Goal: Feedback & Contribution: Leave review/rating

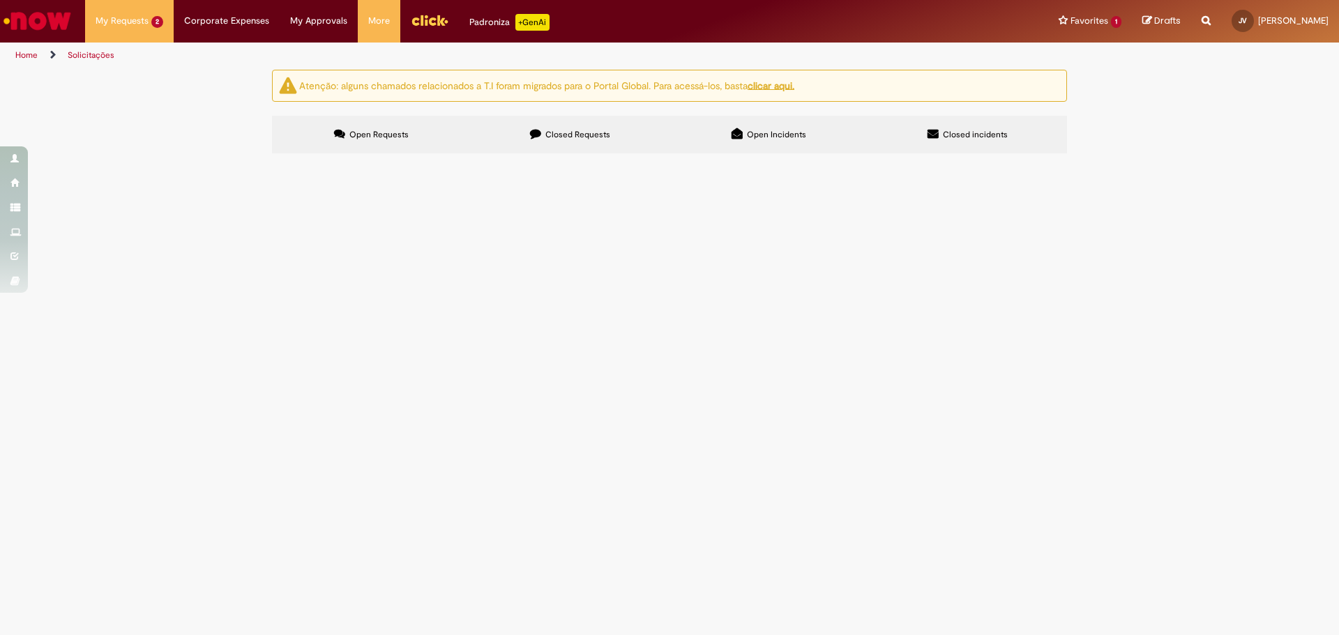
click at [793, 407] on main "Solicitações Atenção: alguns chamados relacionados a T.I foram migrados para o …" at bounding box center [669, 352] width 1339 height 566
click at [156, 75] on span "Suporte Learning | Ambev Tech" at bounding box center [154, 74] width 108 height 10
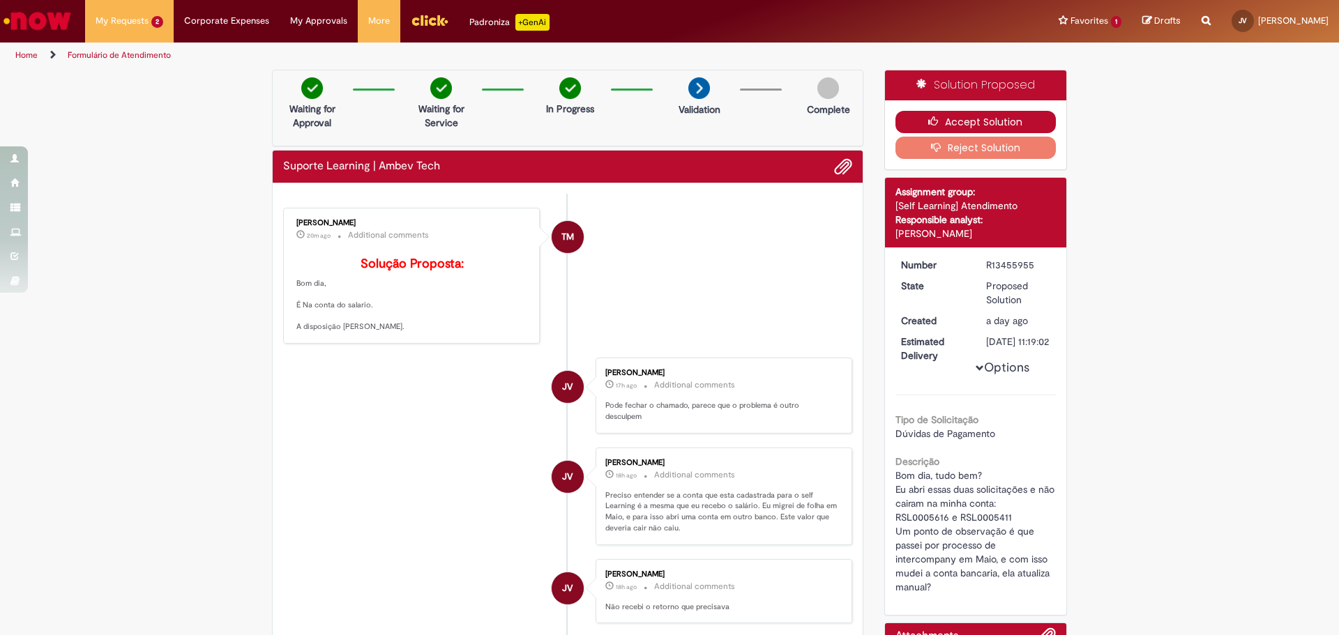
click at [965, 116] on button "Accept Solution" at bounding box center [975, 122] width 161 height 22
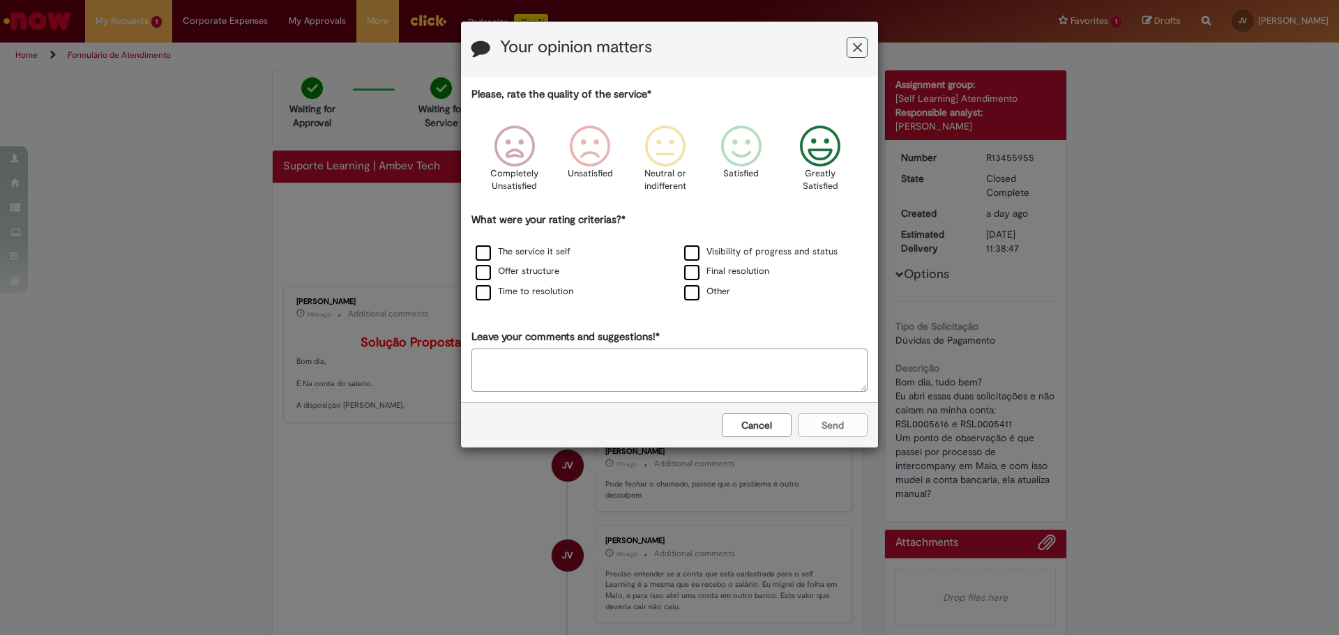
click at [831, 155] on icon "Feedback" at bounding box center [820, 147] width 52 height 42
click at [523, 248] on label "The service it self" at bounding box center [523, 251] width 95 height 13
click at [521, 273] on label "Offer structure" at bounding box center [518, 271] width 84 height 13
click at [531, 291] on label "Time to resolution" at bounding box center [525, 291] width 98 height 13
click at [720, 255] on label "Visibility of progress and status" at bounding box center [760, 251] width 153 height 13
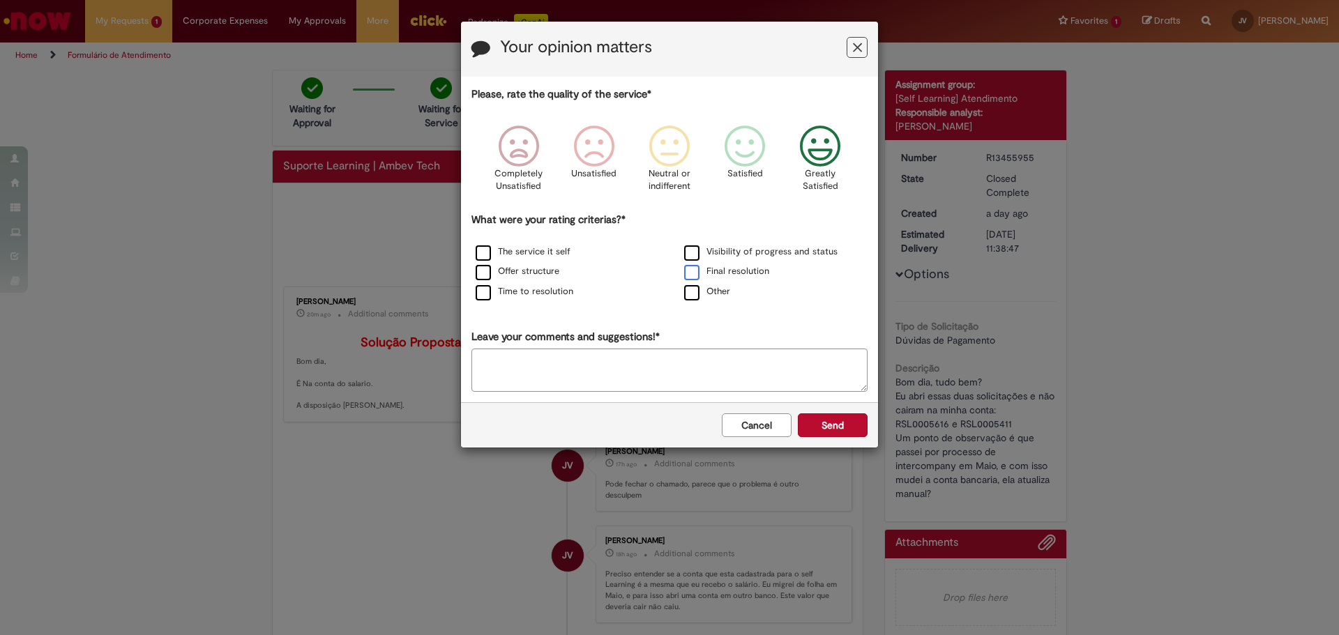
click at [723, 274] on label "Final resolution" at bounding box center [726, 271] width 85 height 13
click at [838, 423] on button "Send" at bounding box center [833, 426] width 70 height 24
